Goal: Use online tool/utility

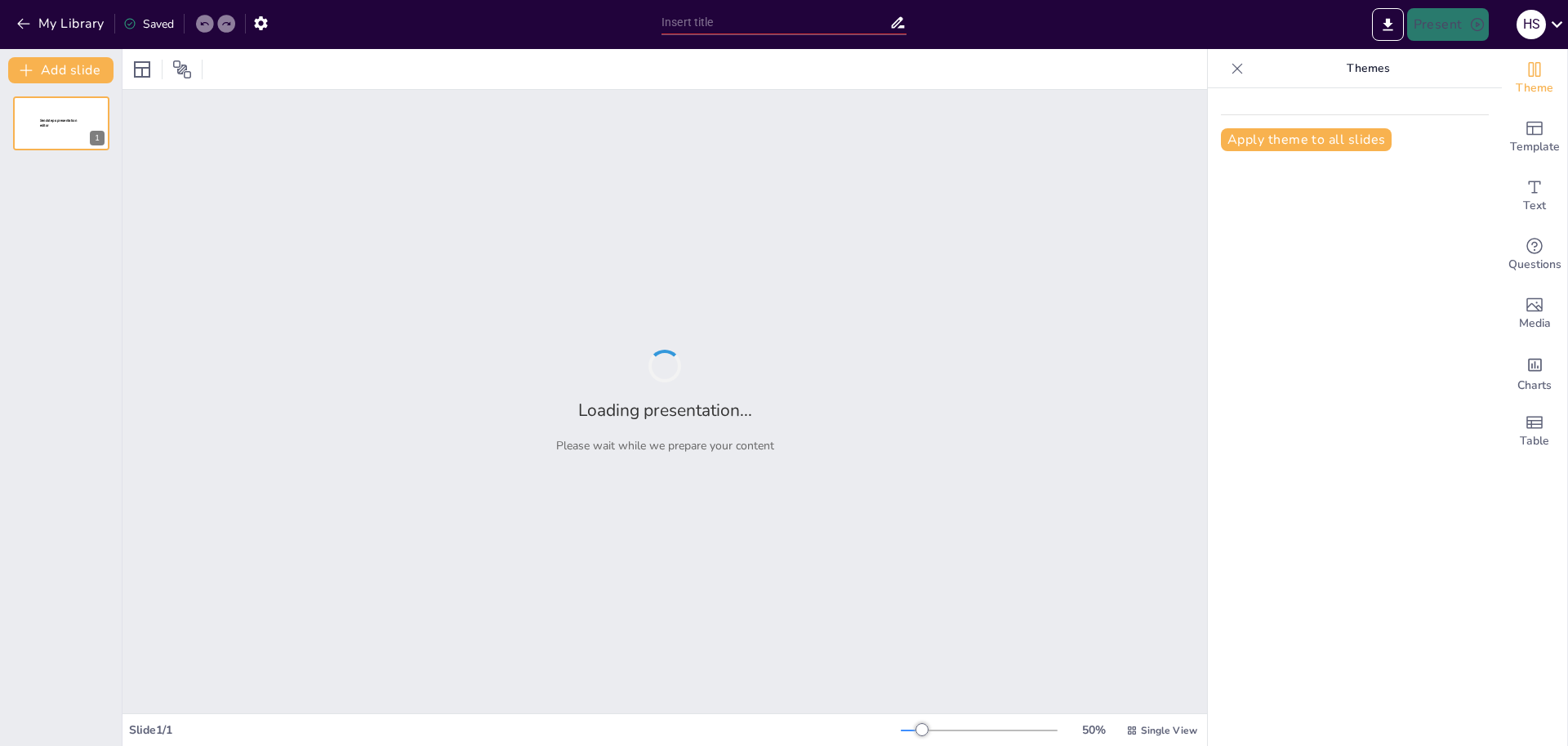
type input "[MEDICAL_DATA] Toxicity: Mechanisms, Symptoms, and Treatment Approaches"
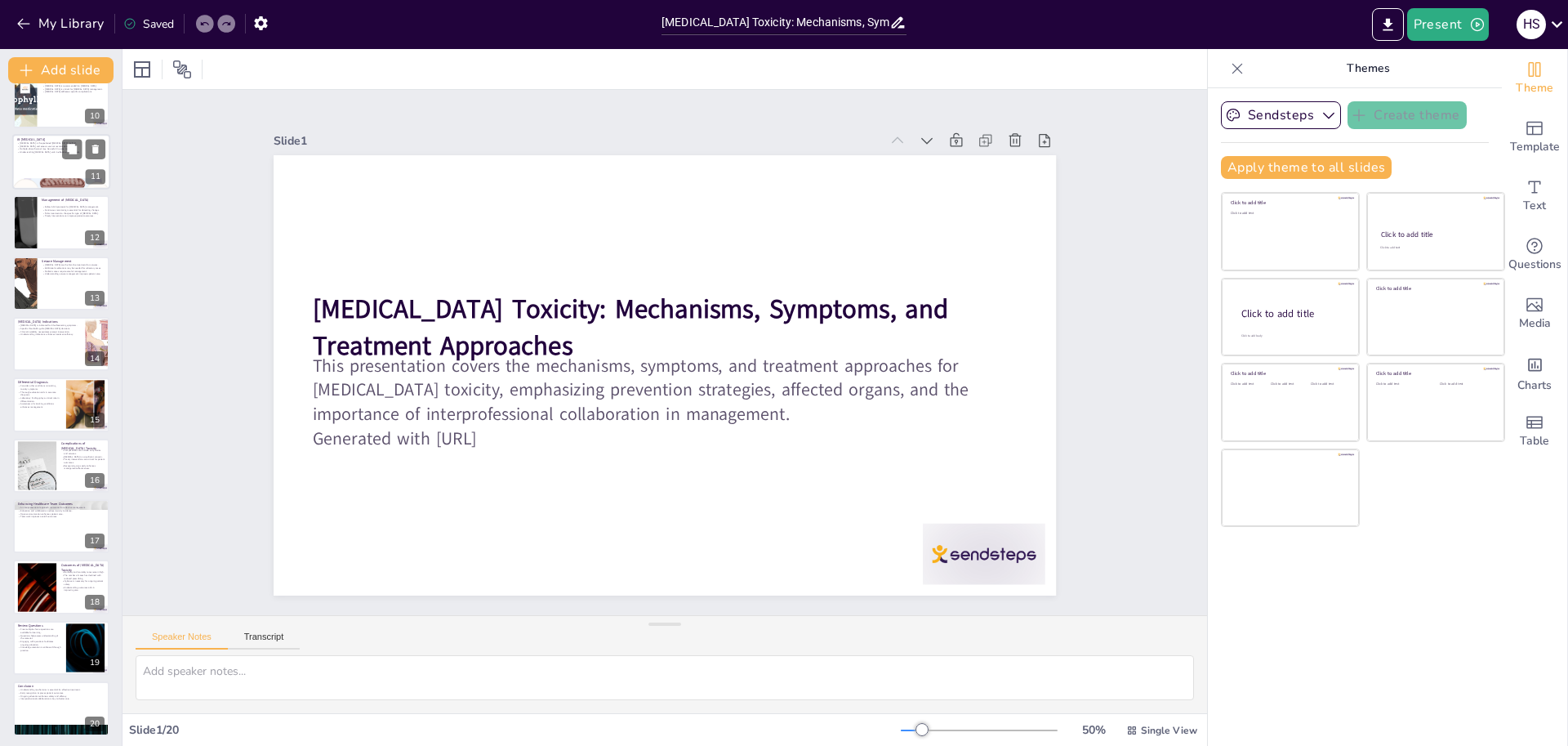
scroll to position [573, 0]
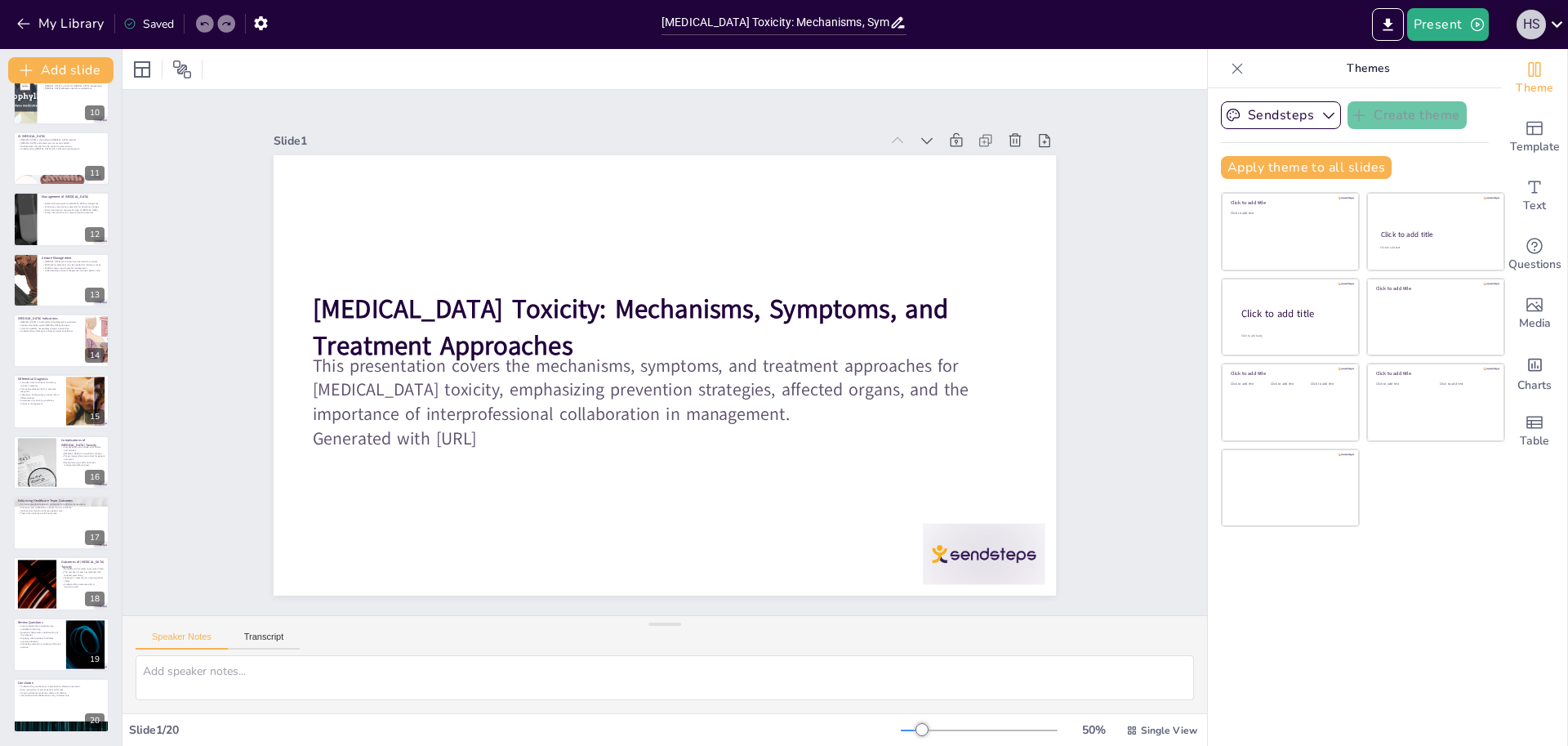
click at [1545, 30] on div "h s" at bounding box center [1531, 24] width 29 height 29
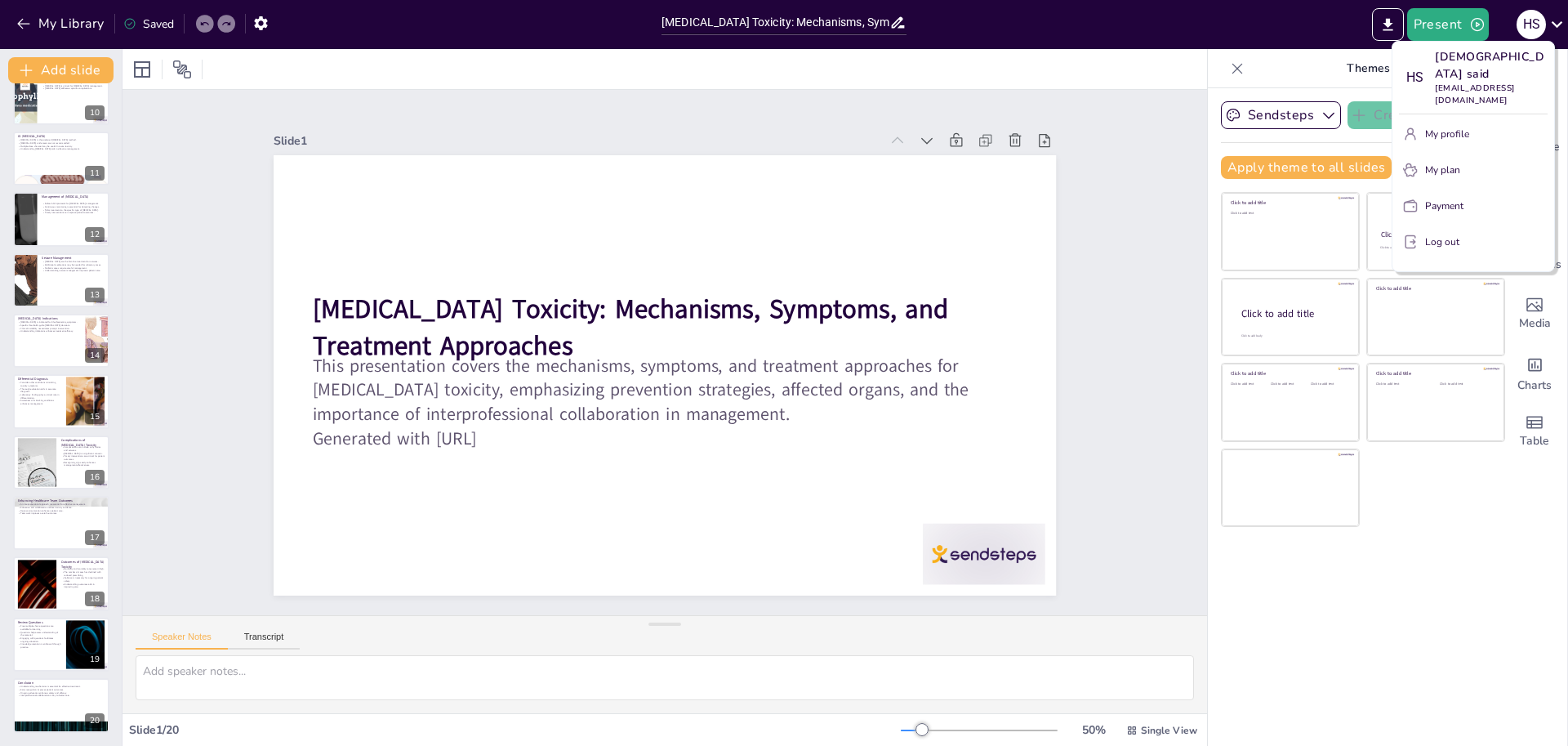
click at [571, 47] on div at bounding box center [784, 373] width 1568 height 746
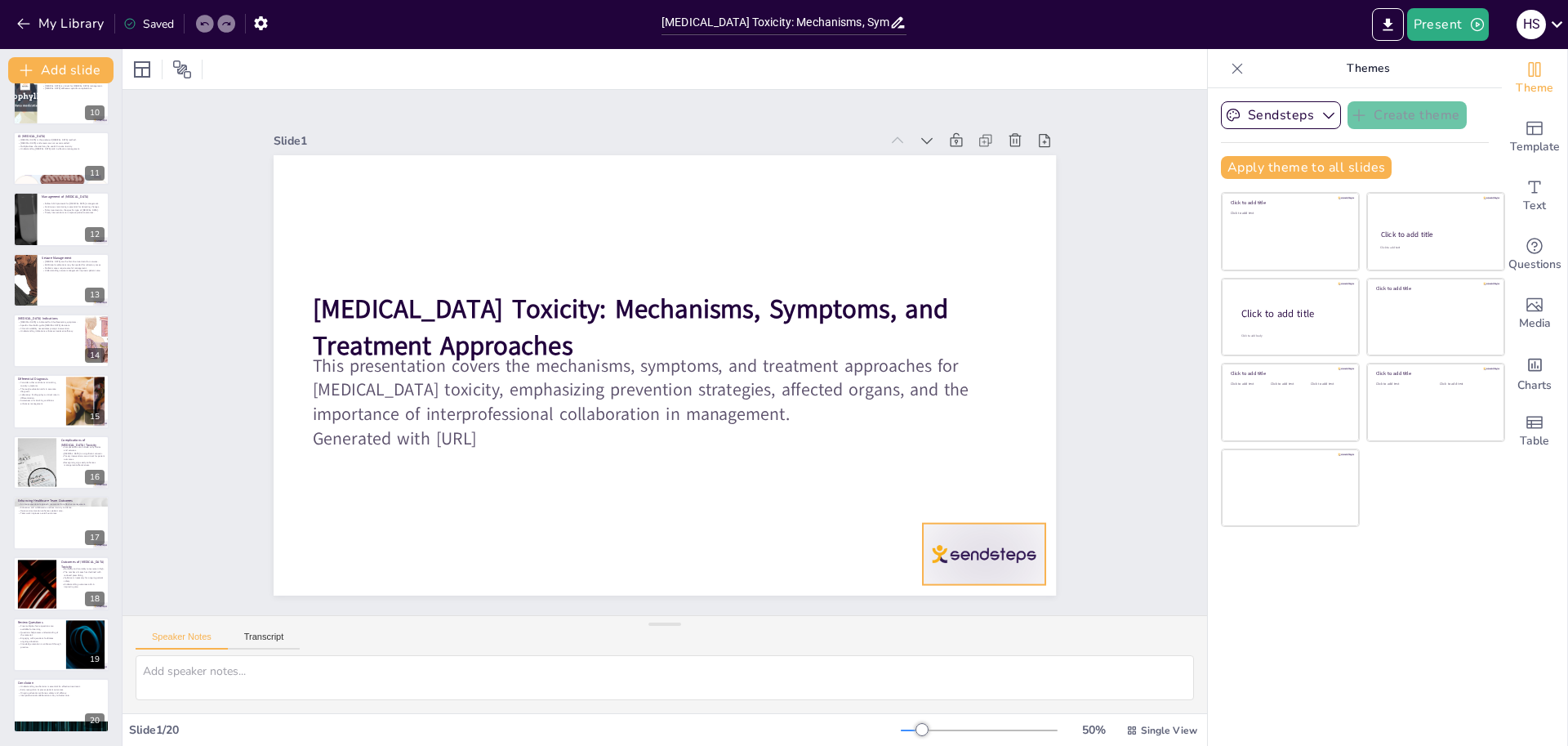
click at [977, 179] on div at bounding box center [956, 111] width 96 height 135
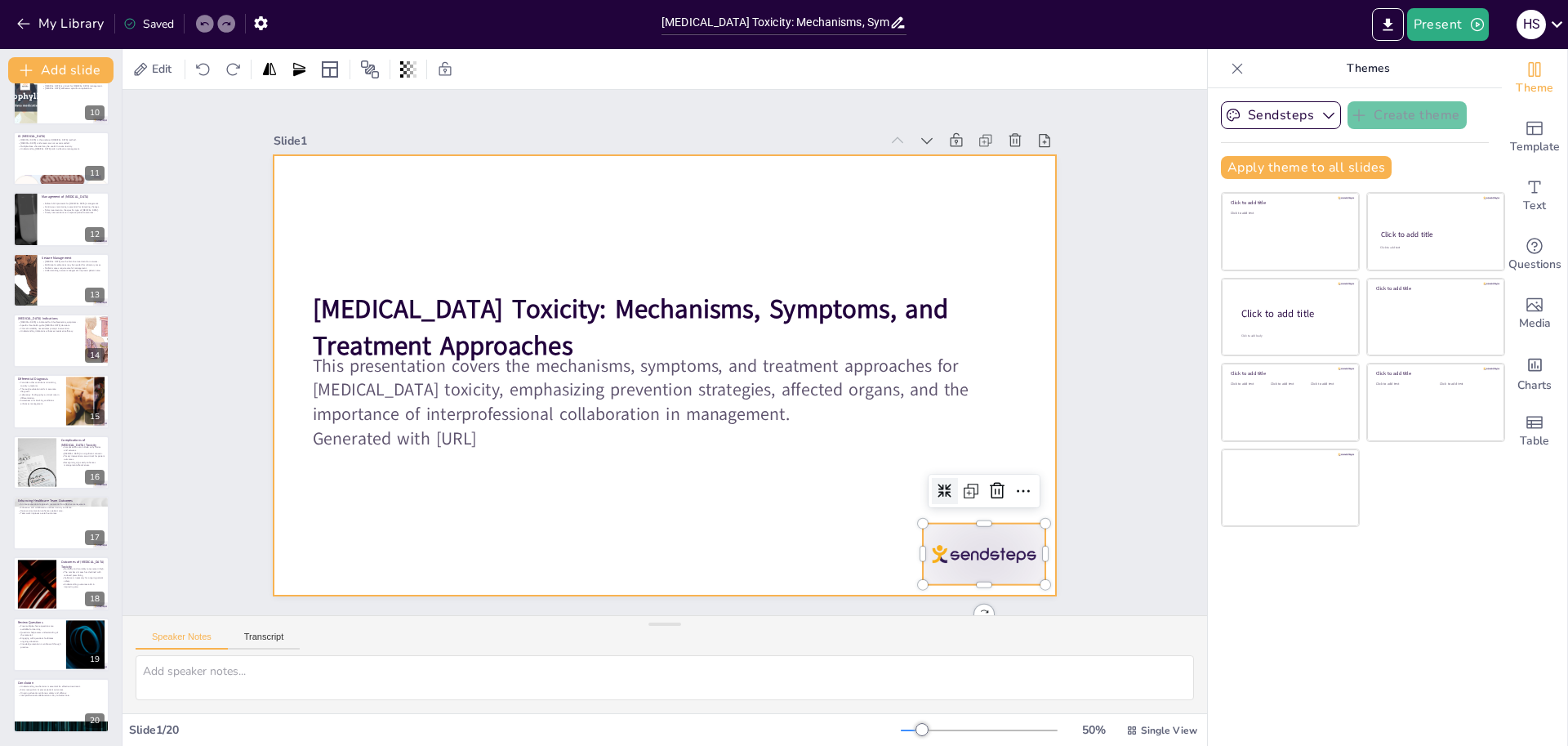
click at [839, 534] on div at bounding box center [653, 372] width 898 height 773
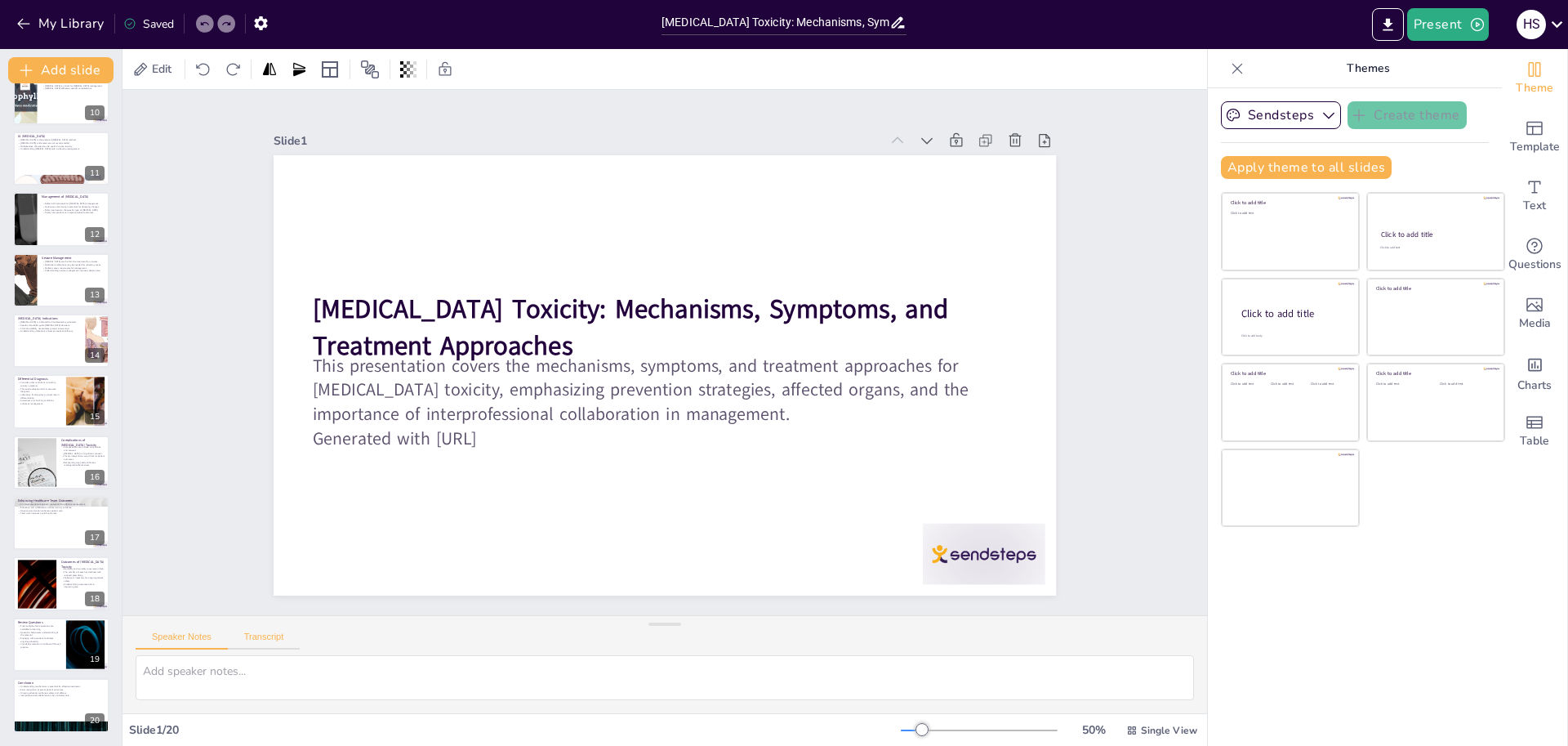
click at [266, 633] on button "Transcript" at bounding box center [265, 641] width 73 height 18
click at [60, 19] on button "My Library" at bounding box center [62, 24] width 99 height 27
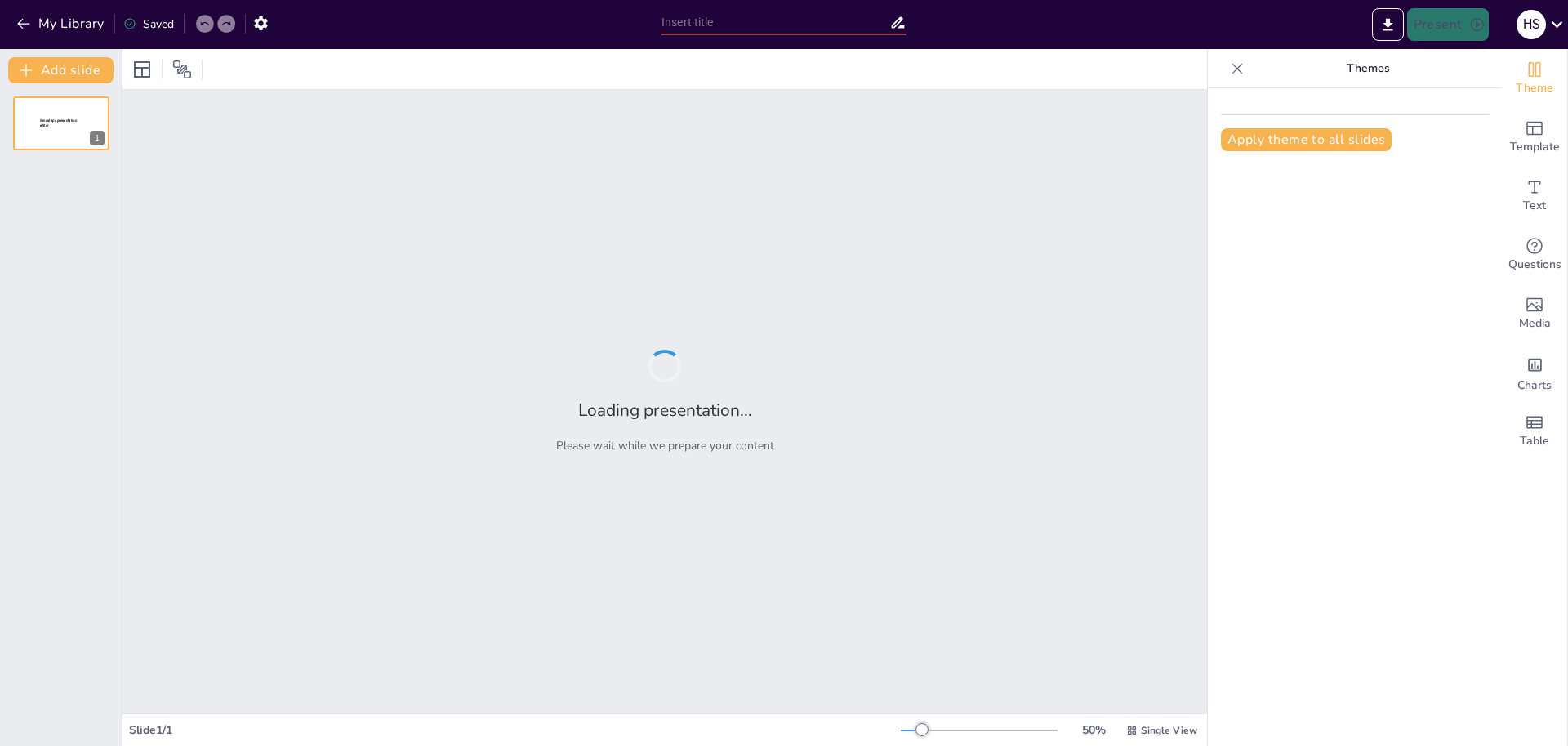
type input "[MEDICAL_DATA] Toxicity: Mechanisms, Symptoms, and Treatment Approaches"
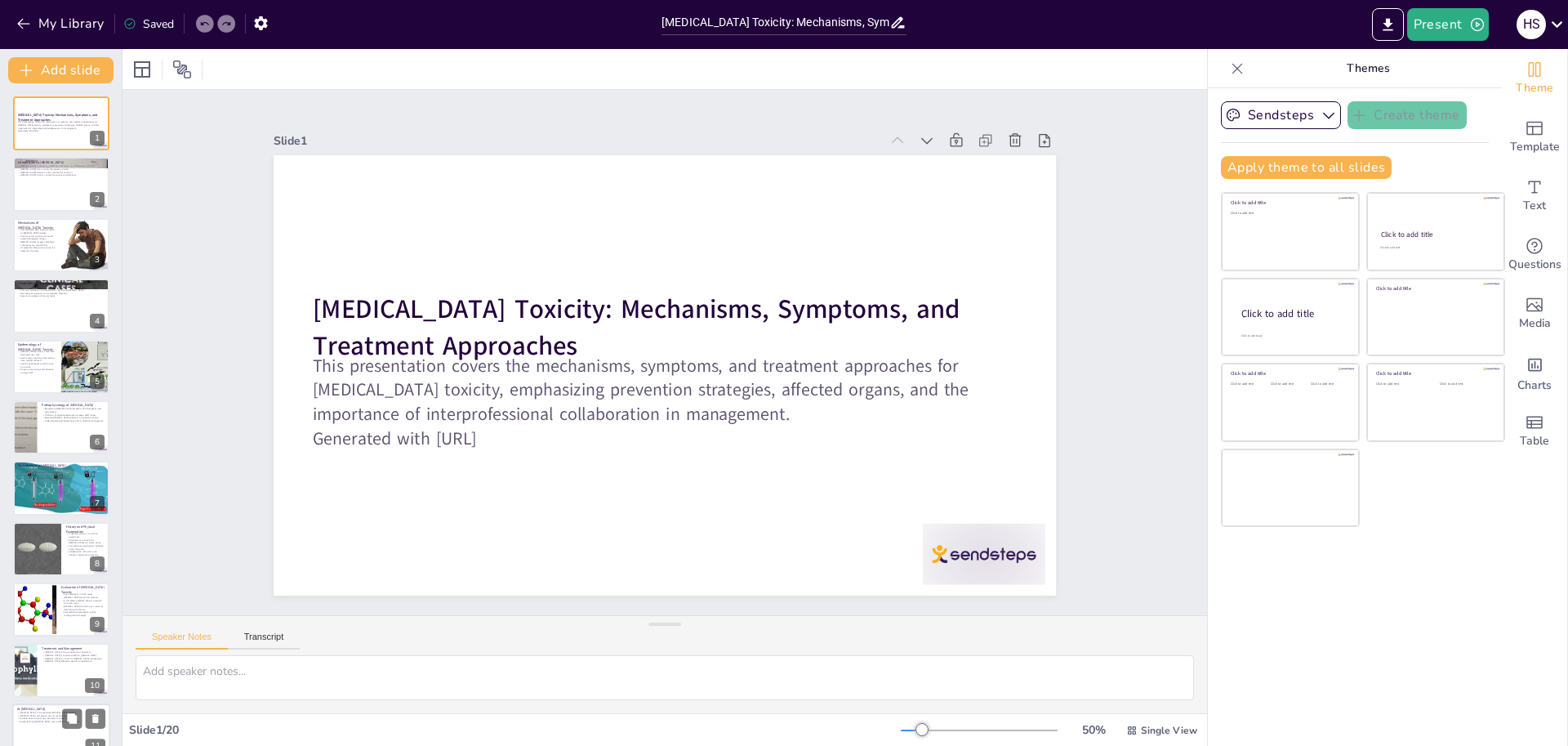
click at [55, 722] on p "Understanding [MEDICAL_DATA] aids in effective management." at bounding box center [61, 721] width 88 height 4
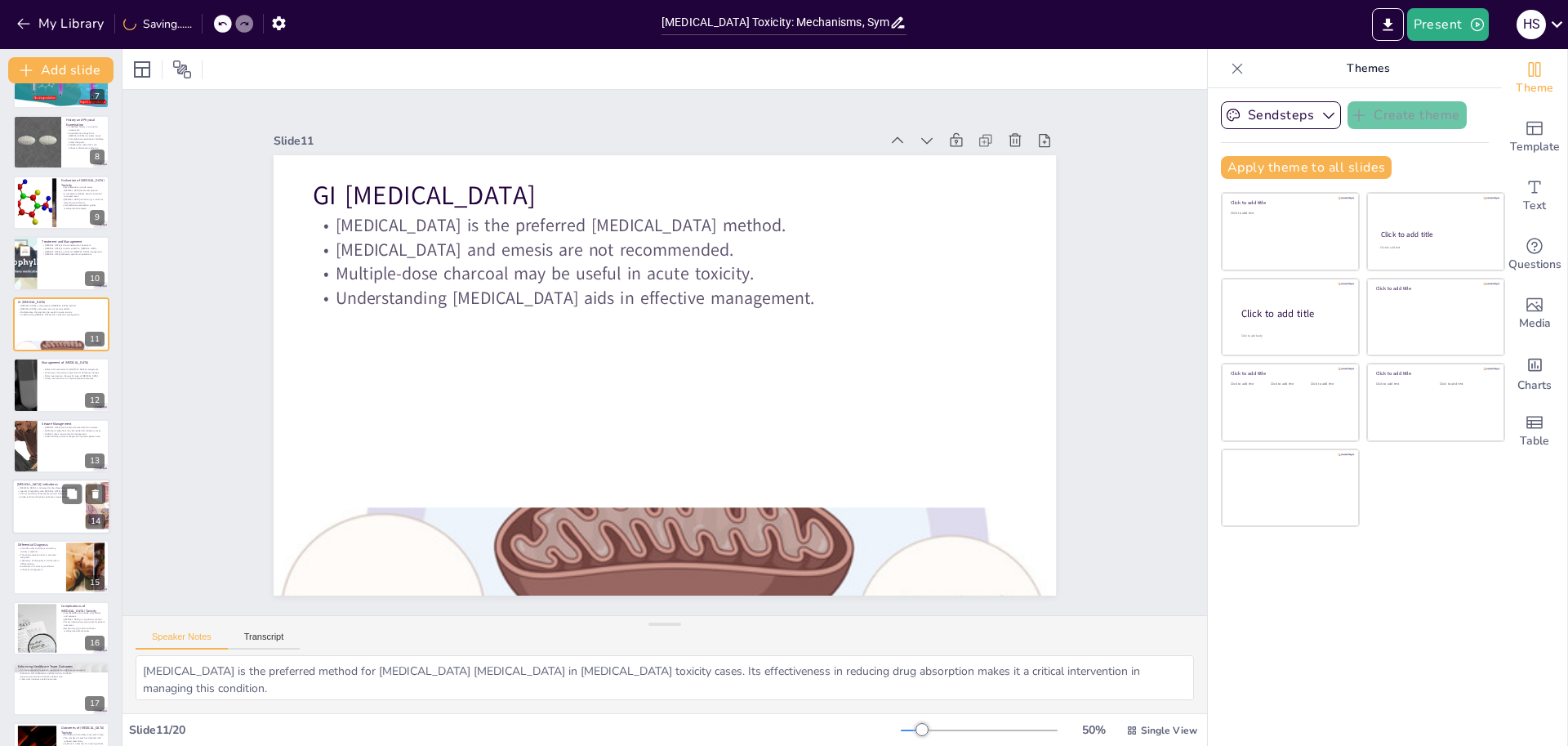
scroll to position [573, 0]
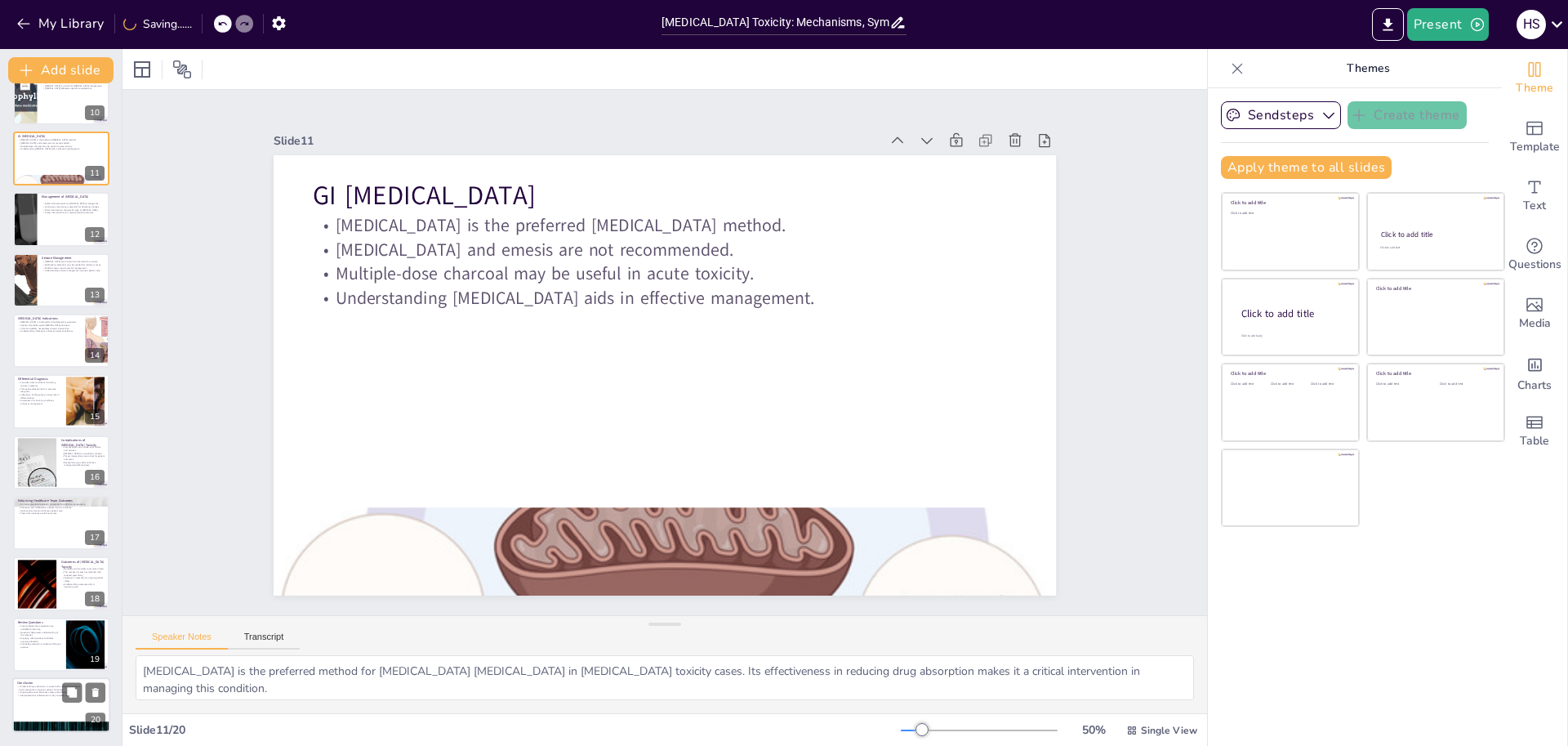
click at [69, 715] on div at bounding box center [61, 704] width 98 height 56
type textarea "A thorough understanding of the mechanisms of theophylline toxicity is essentia…"
